Goal: Find specific page/section: Find specific page/section

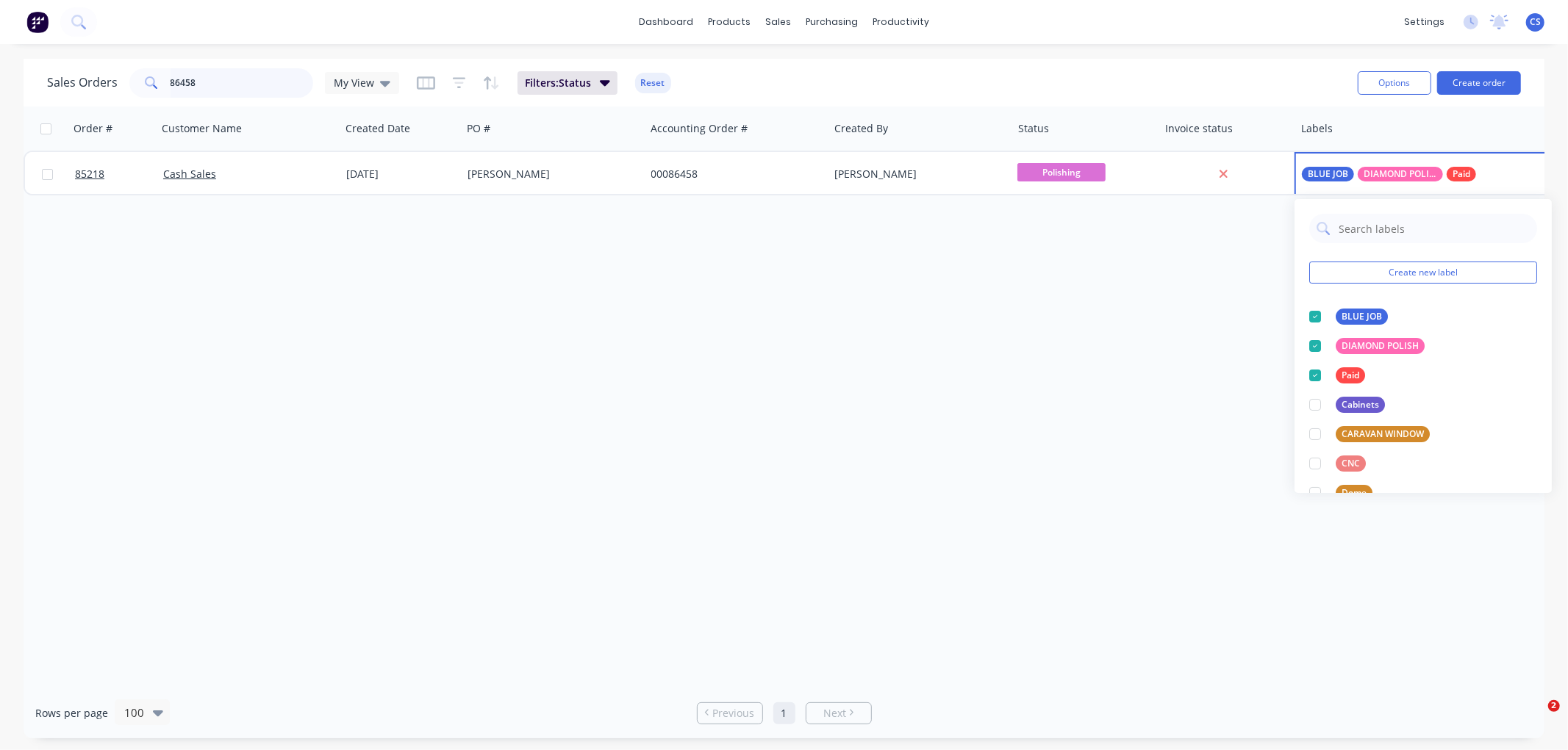
click at [240, 78] on input "86458" at bounding box center [242, 83] width 143 height 29
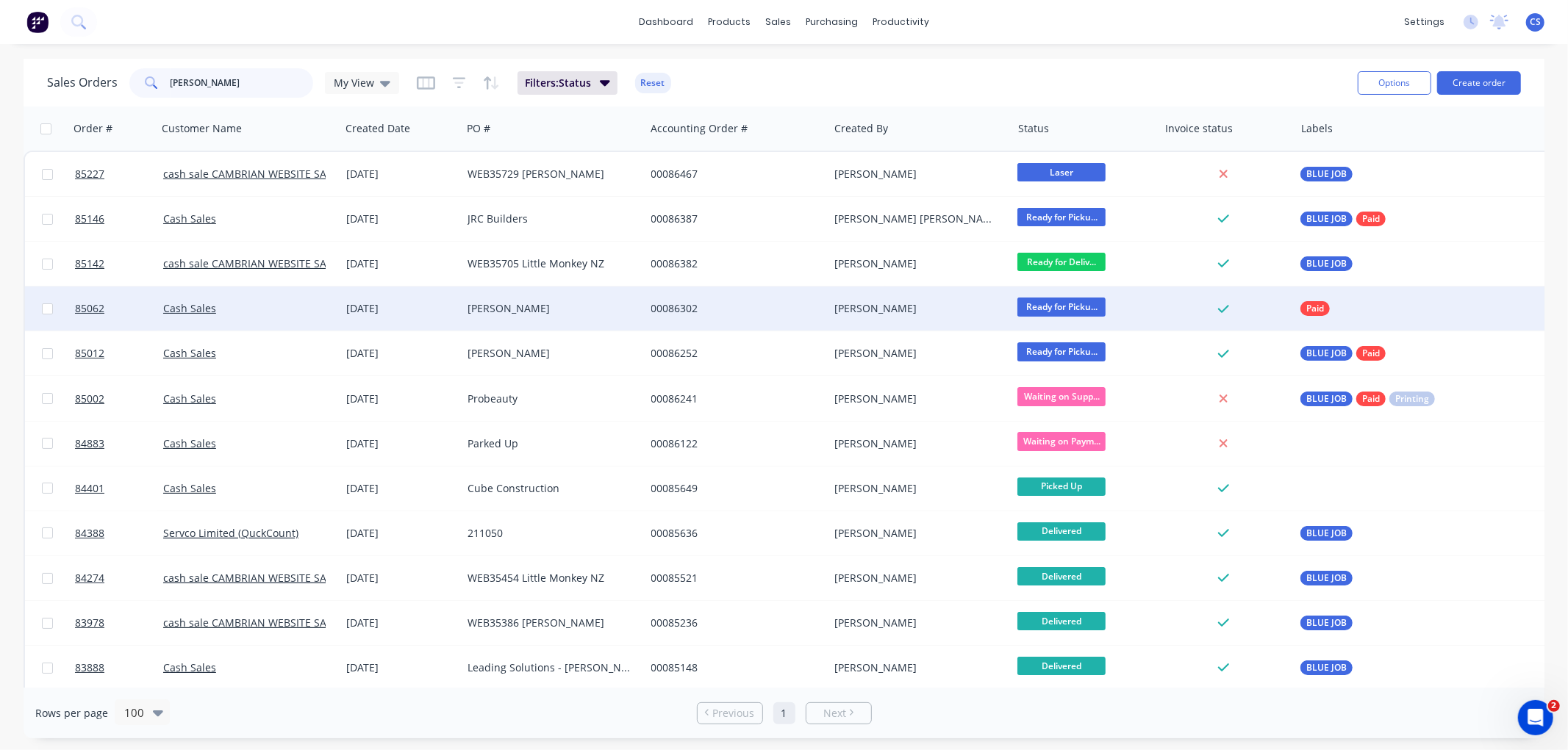
type input "[PERSON_NAME]"
click at [508, 311] on div "[PERSON_NAME]" at bounding box center [549, 309] width 163 height 15
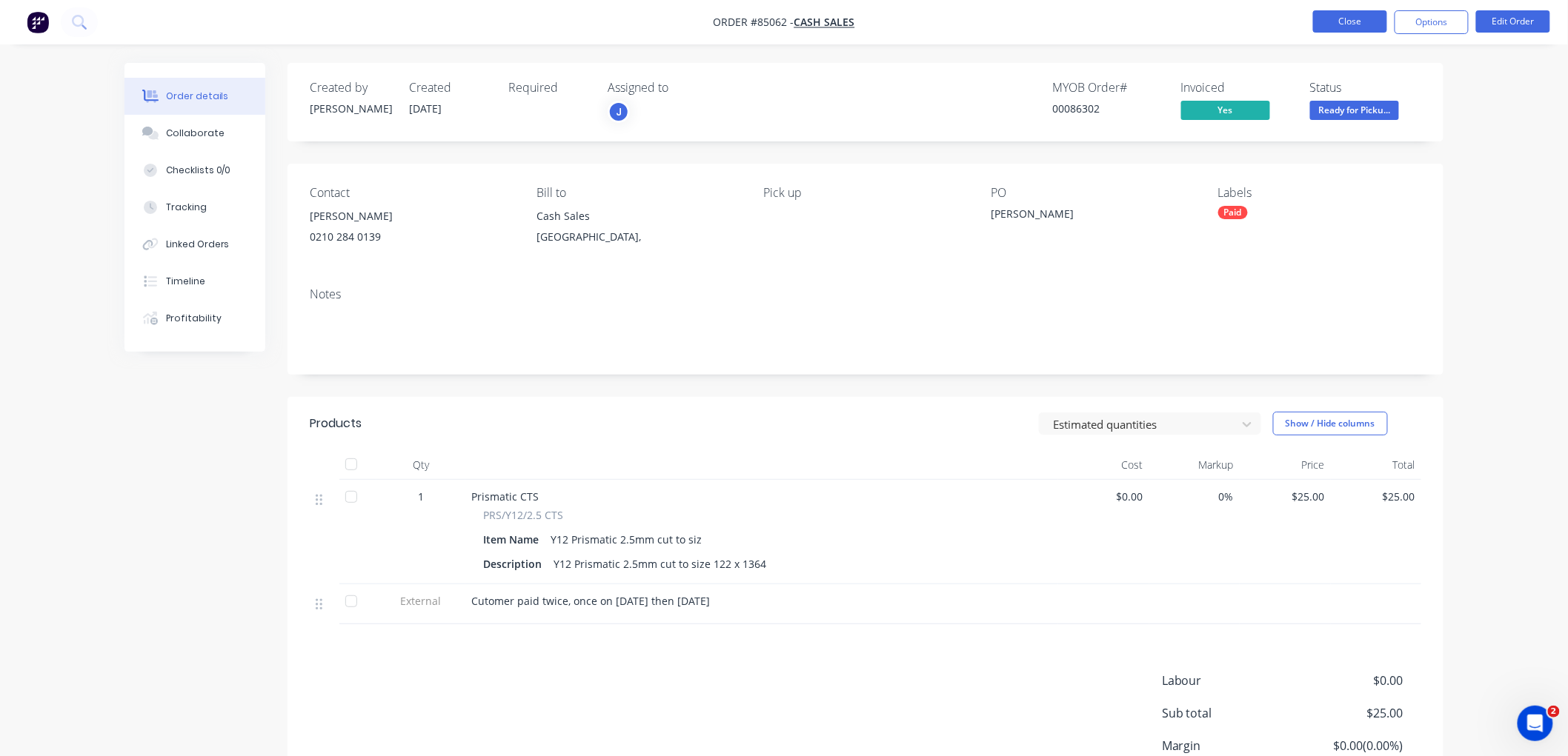
click at [1348, 23] on button "Close" at bounding box center [1350, 22] width 74 height 22
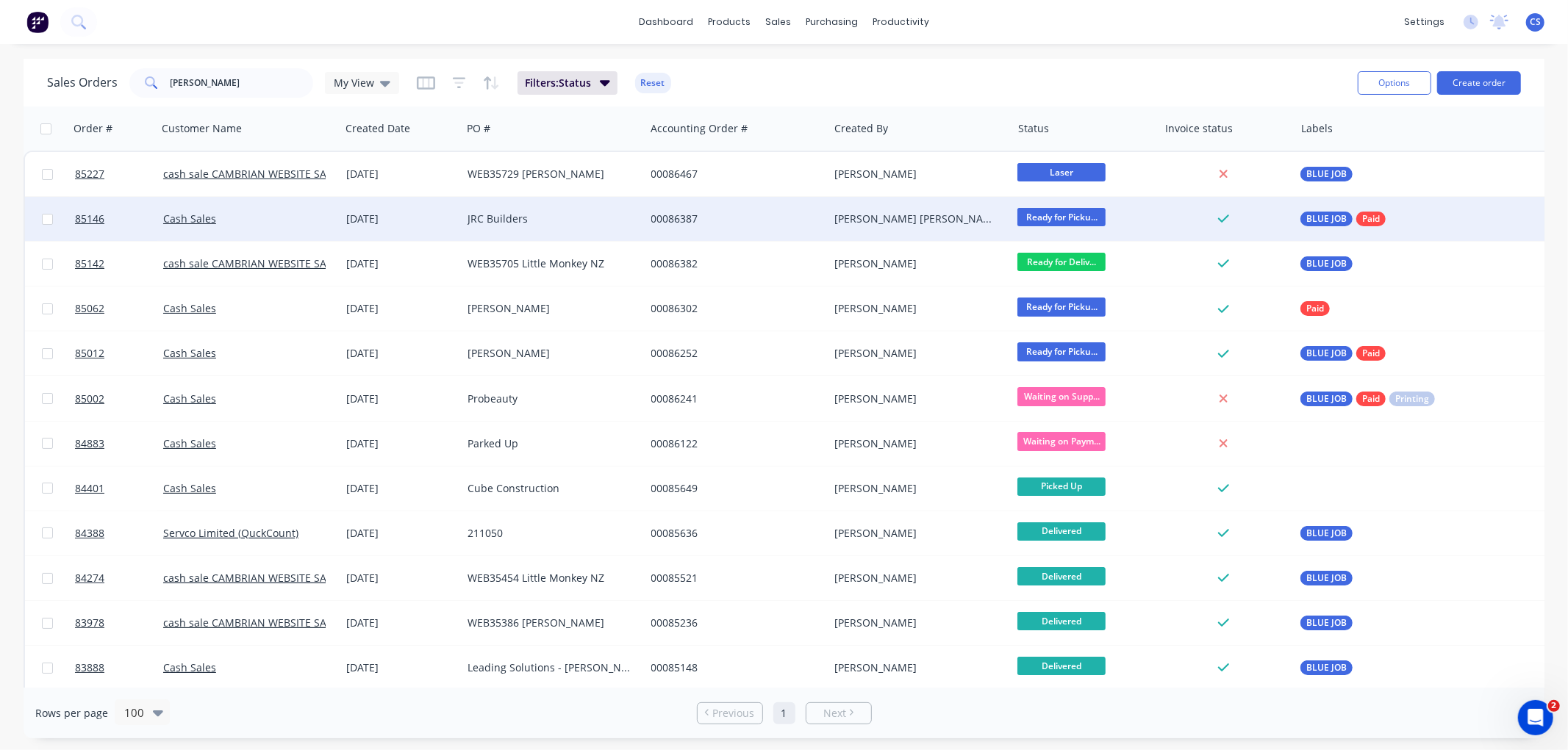
click at [520, 219] on div "JRC Builders" at bounding box center [549, 219] width 163 height 15
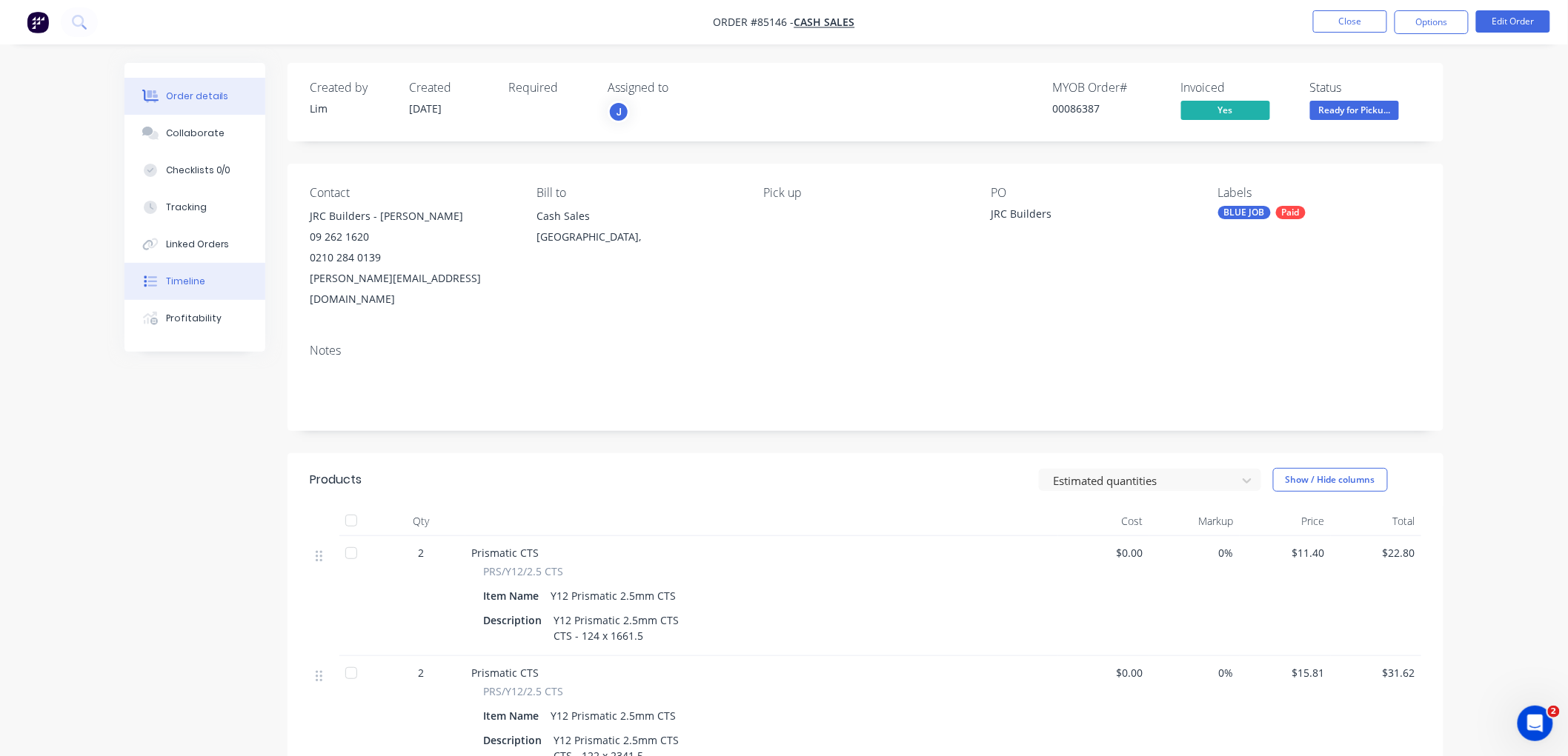
click at [174, 279] on div "Timeline" at bounding box center [185, 281] width 39 height 13
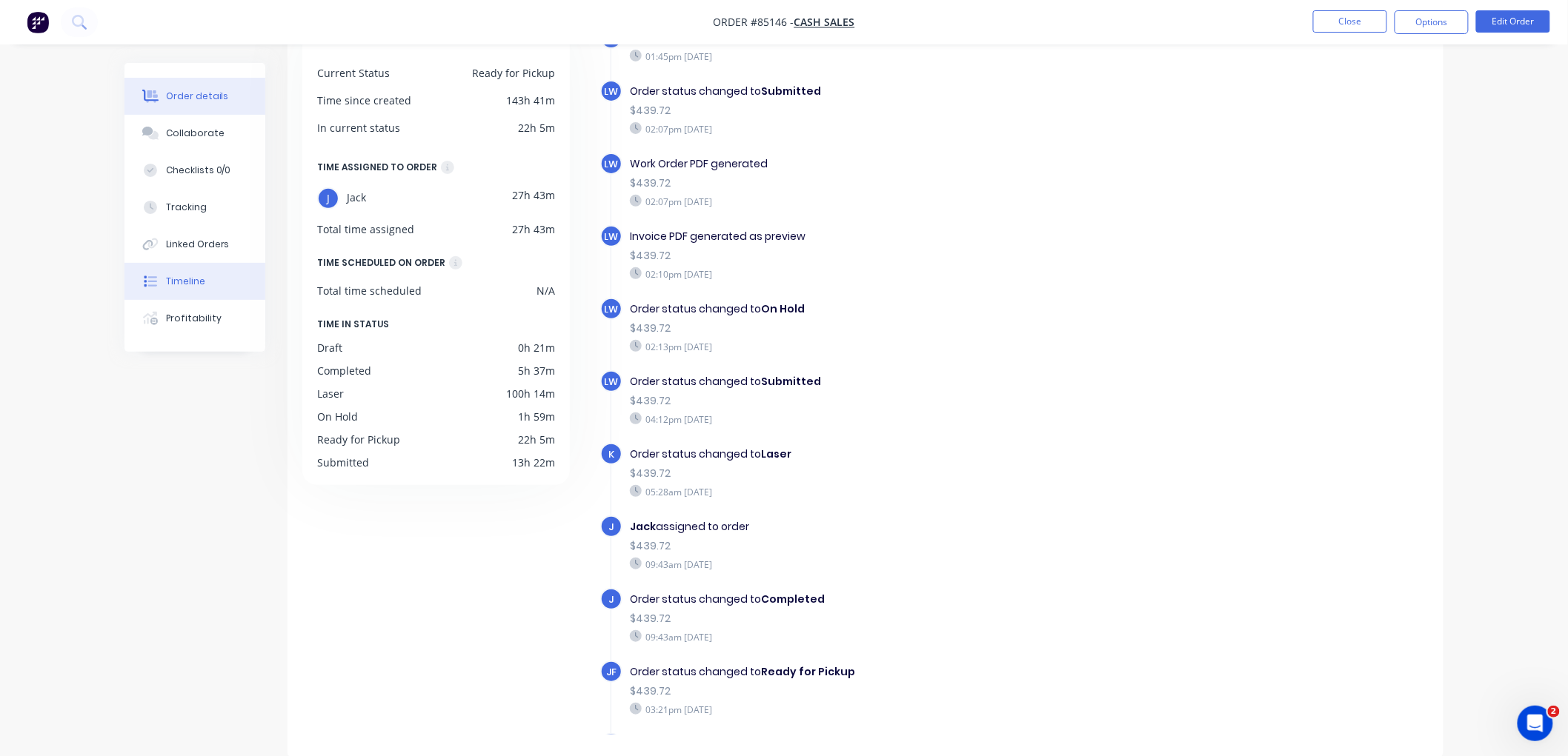
click at [187, 85] on button "Order details" at bounding box center [194, 96] width 141 height 37
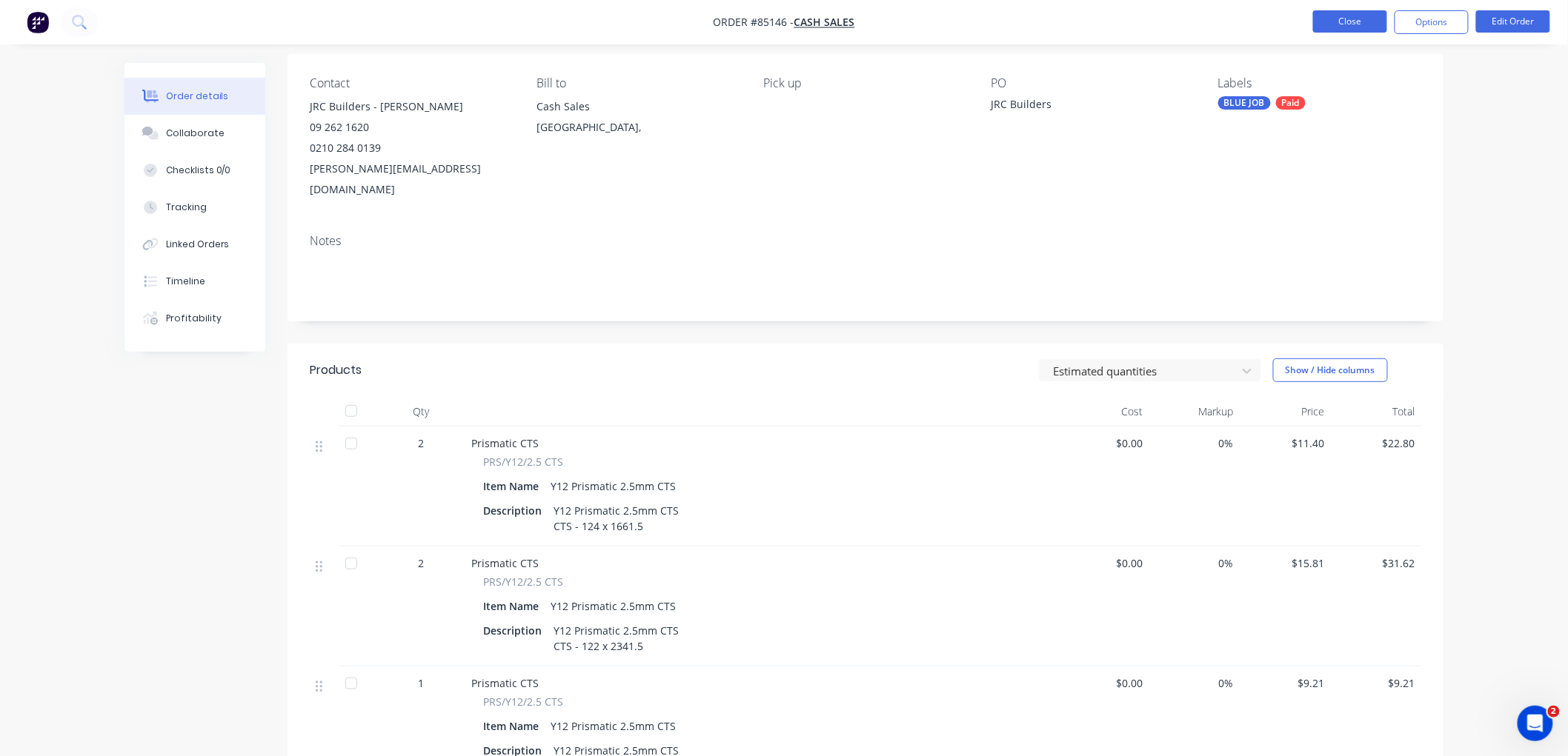
click at [1348, 18] on button "Close" at bounding box center [1350, 22] width 74 height 22
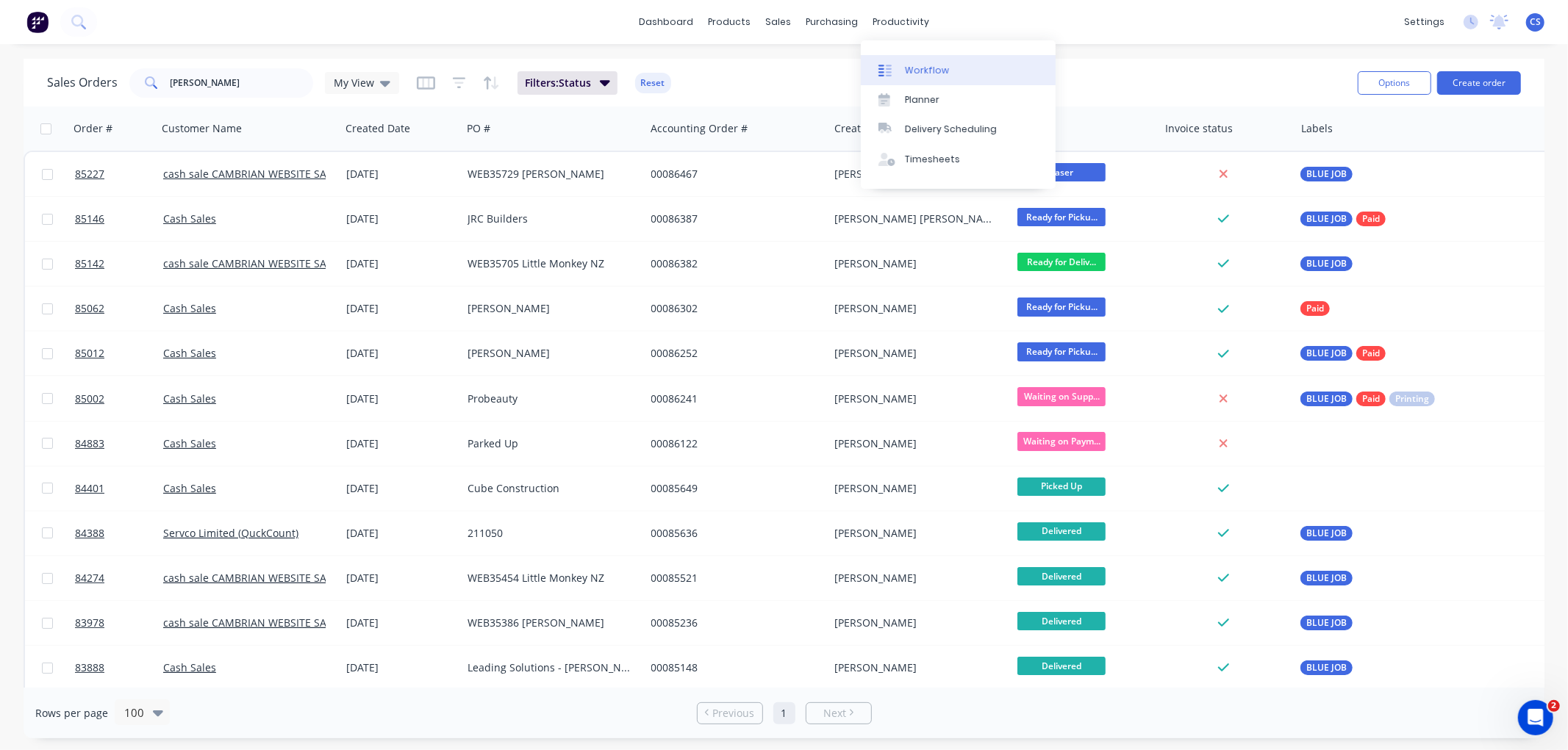
click at [915, 60] on link "Workflow" at bounding box center [958, 69] width 195 height 29
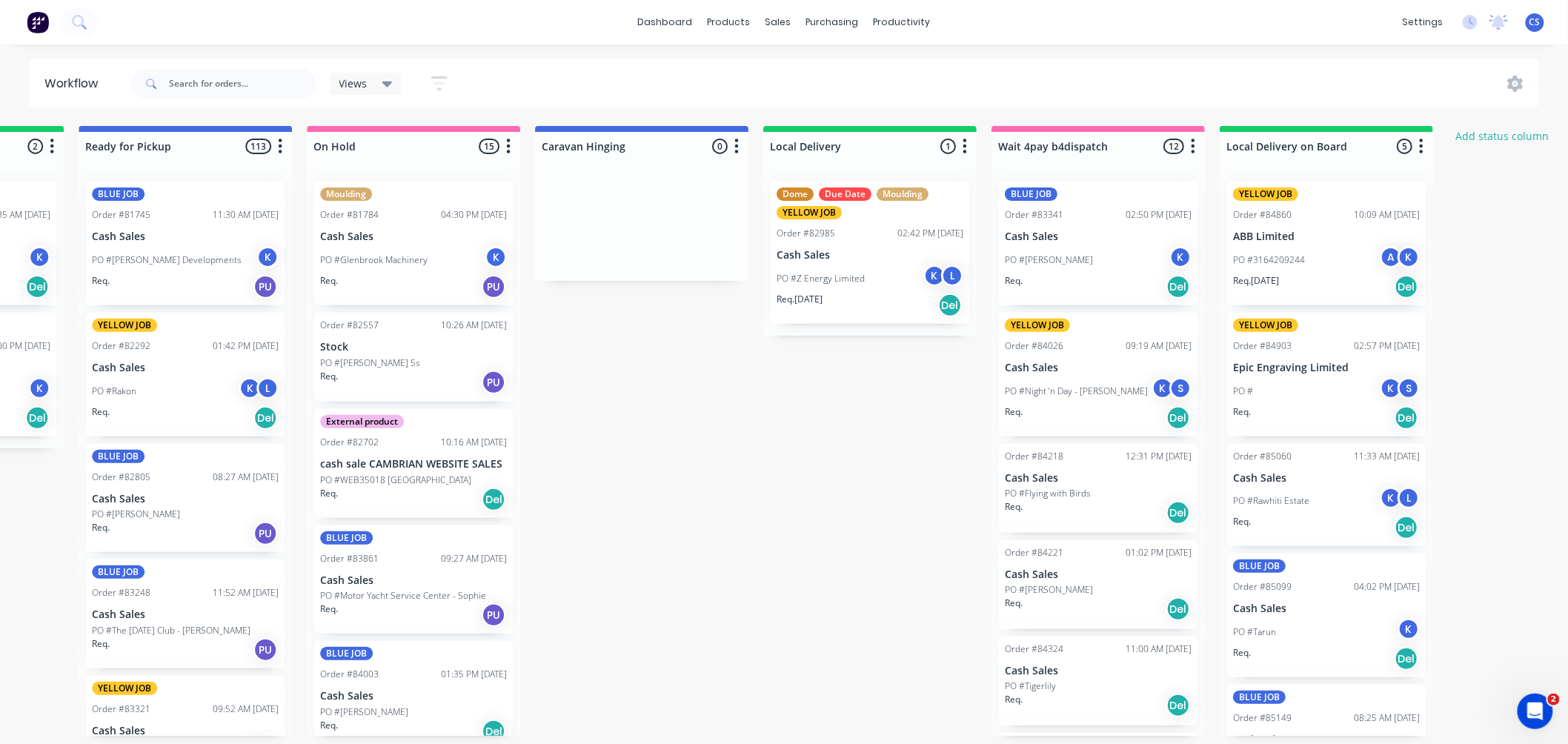
scroll to position [0, 4151]
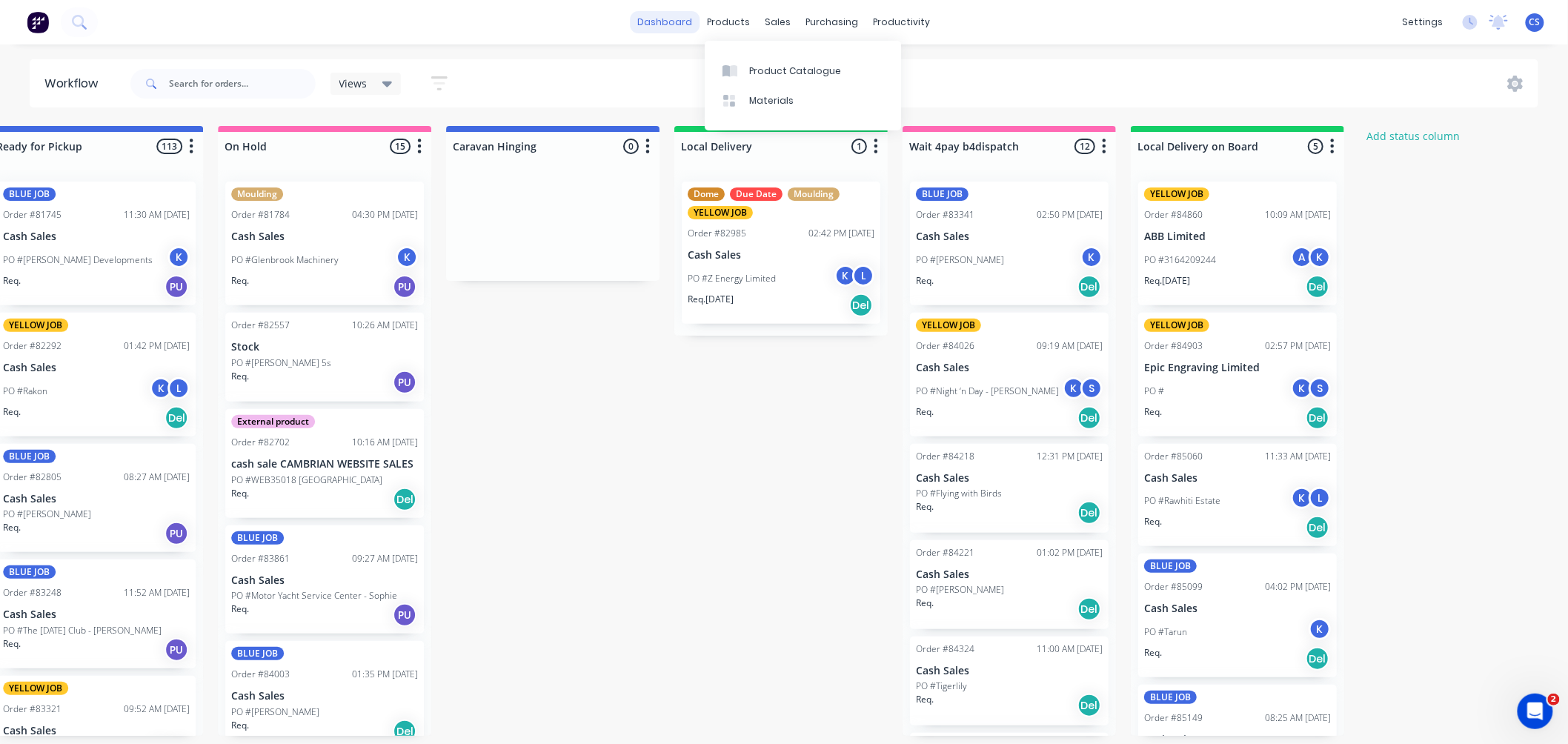
click at [671, 18] on link "dashboard" at bounding box center [666, 22] width 70 height 22
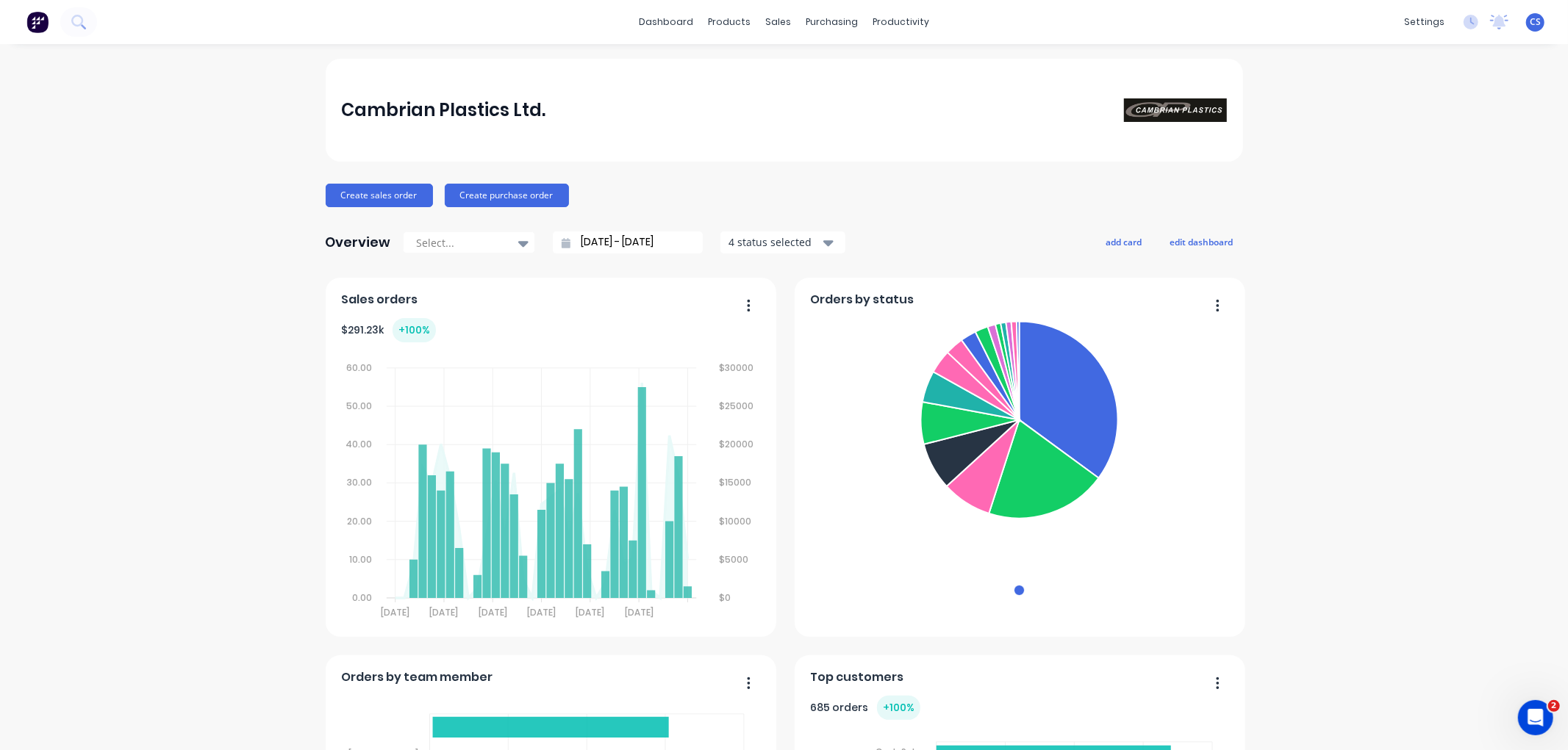
drag, startPoint x: 237, startPoint y: 354, endPoint x: 247, endPoint y: 384, distance: 31.6
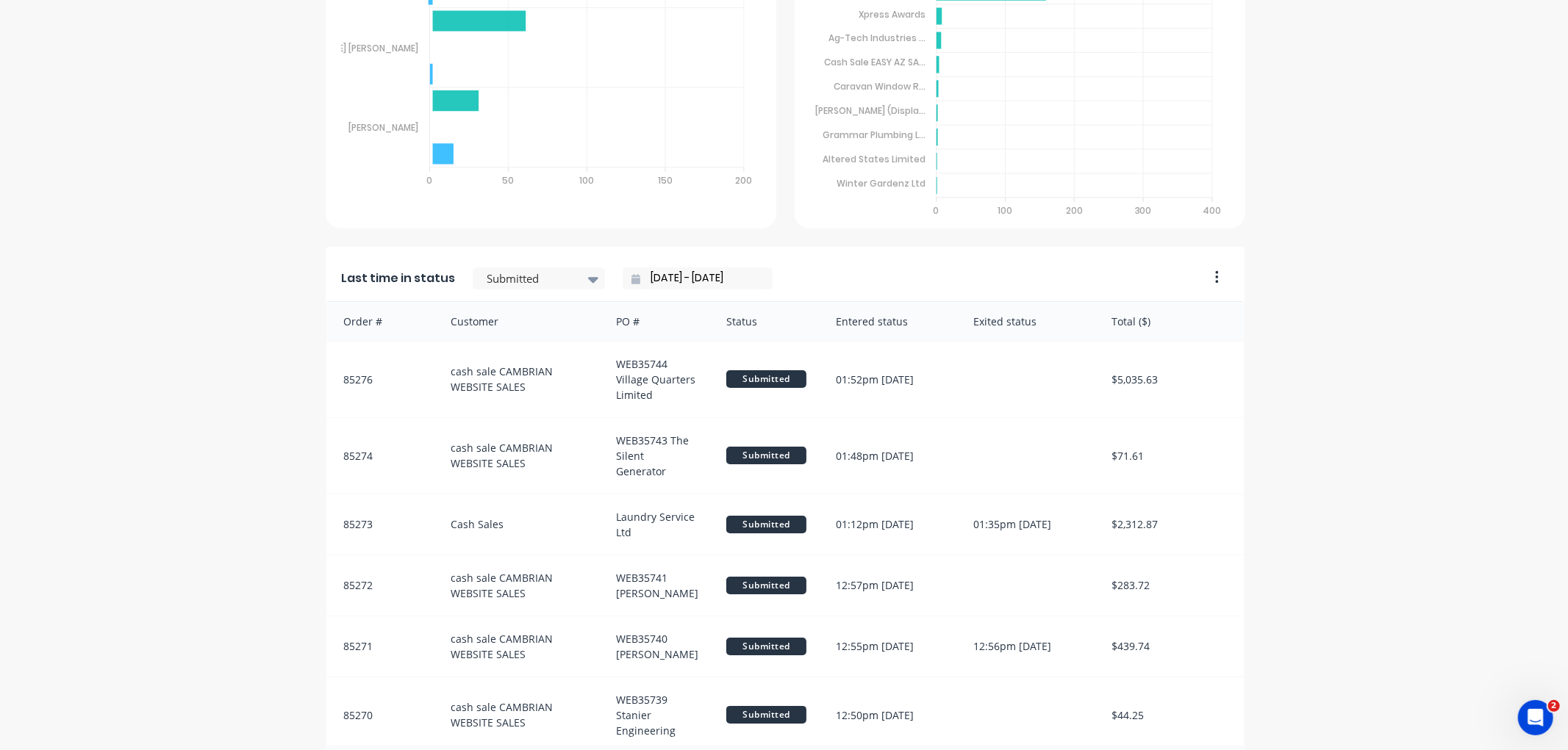
scroll to position [846, 0]
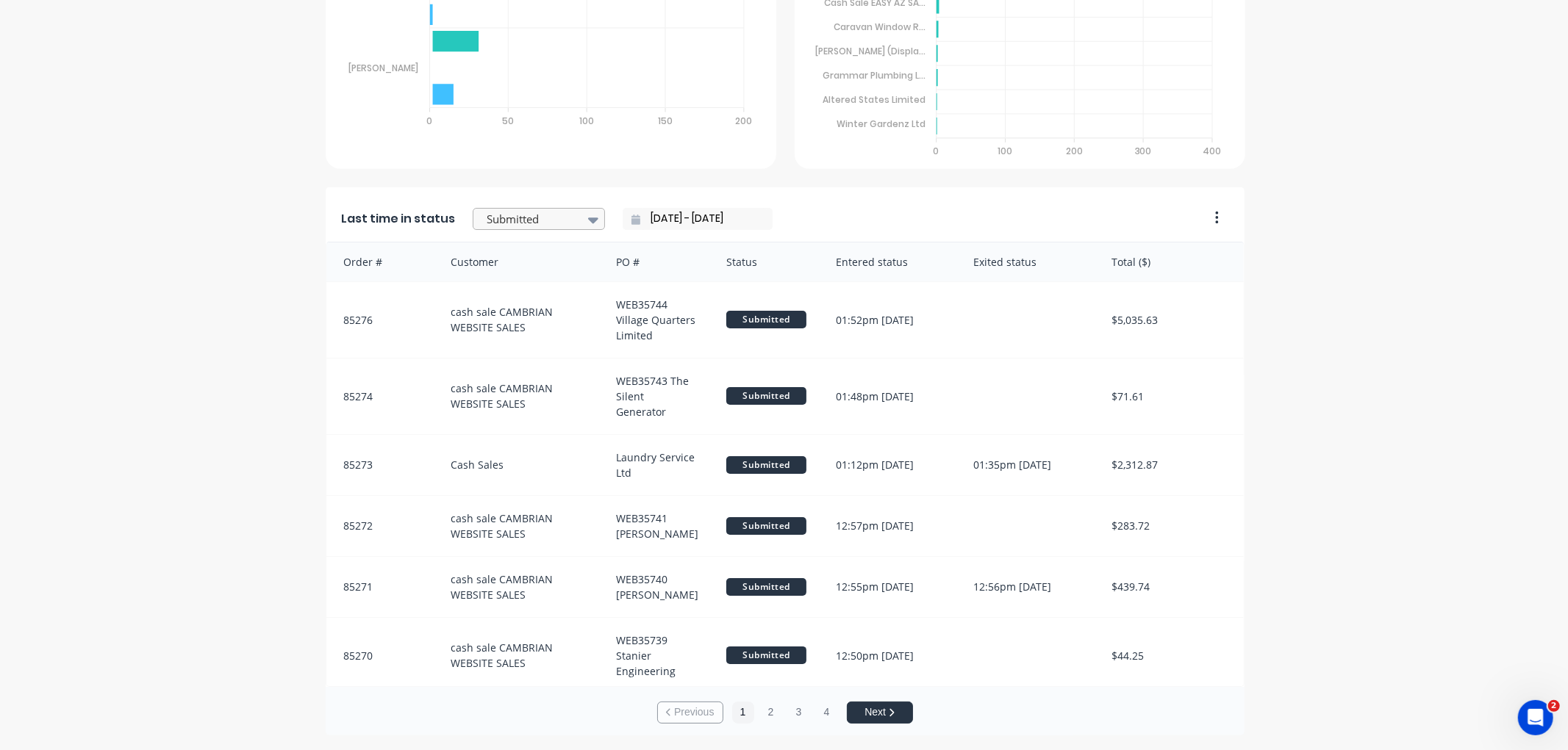
click at [569, 221] on div "Submitted" at bounding box center [532, 219] width 101 height 22
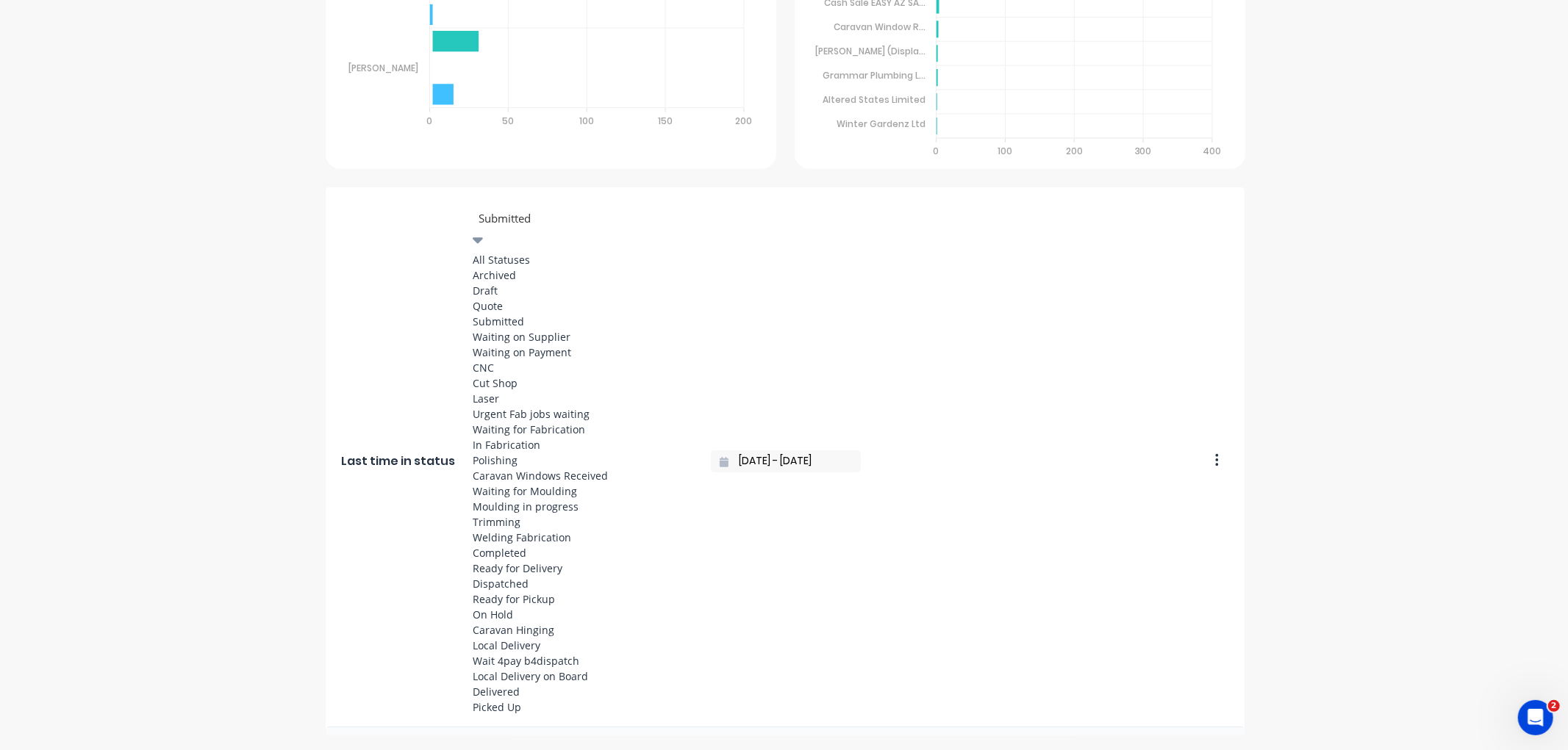
scroll to position [163, 0]
click at [496, 391] on div "Laser" at bounding box center [582, 399] width 220 height 15
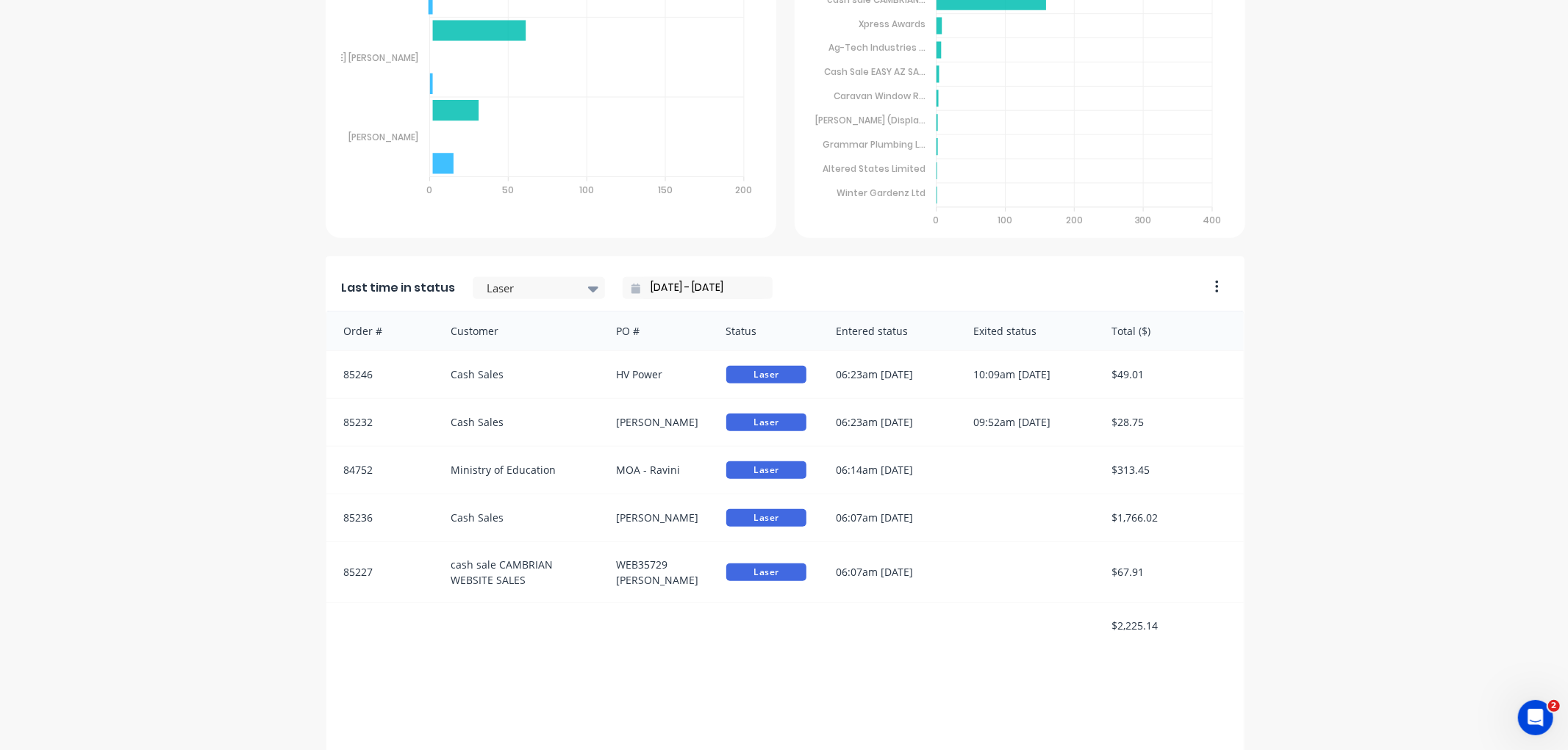
scroll to position [816, 0]
